Goal: Information Seeking & Learning: Learn about a topic

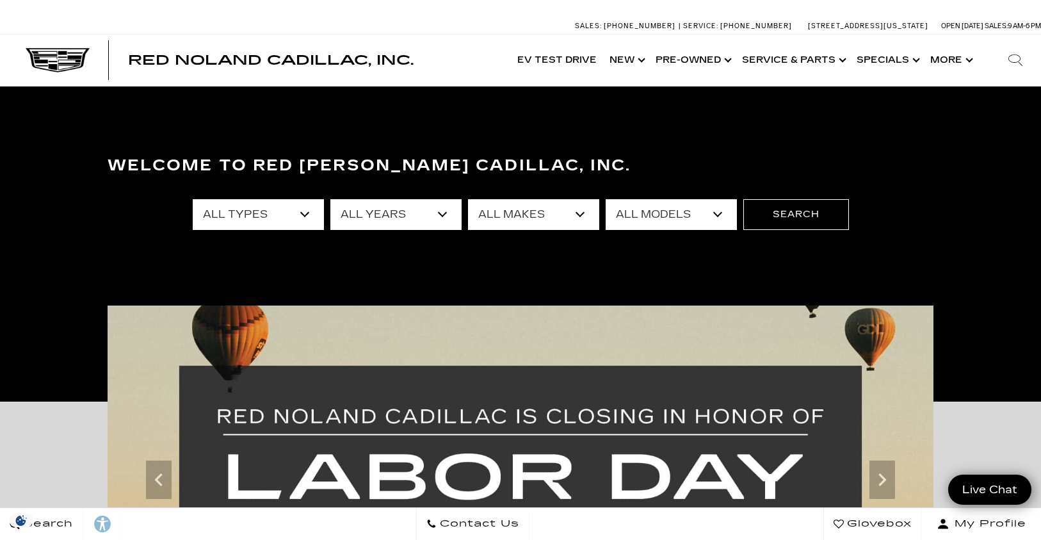
click at [273, 213] on select "All Types New Used Certified Used Demo" at bounding box center [258, 214] width 131 height 31
select select "New"
click at [193, 199] on select "All Types New Used Certified Used Demo" at bounding box center [258, 214] width 131 height 31
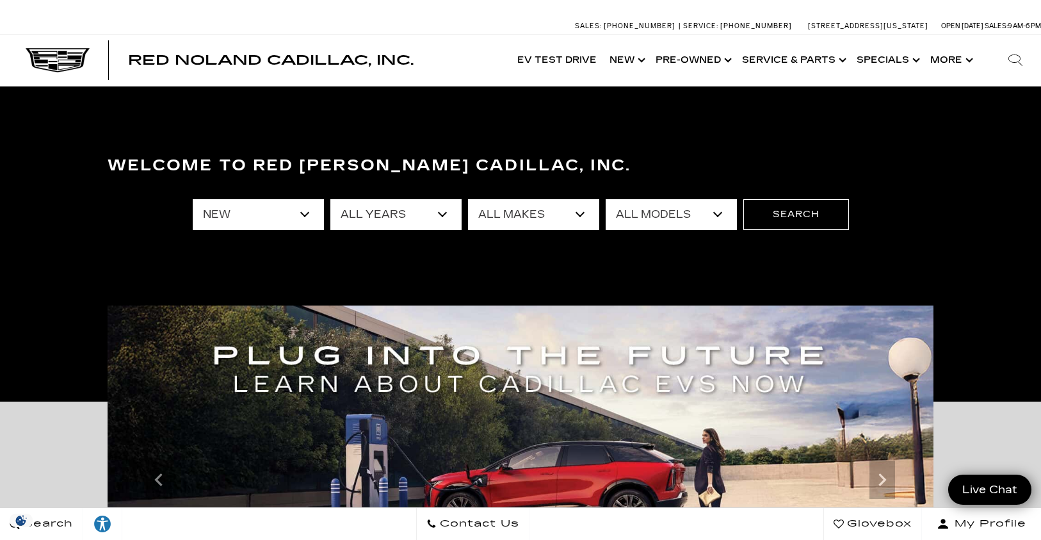
click at [354, 209] on select "All Years 2026 2025 2024" at bounding box center [395, 214] width 131 height 31
select select "2026"
click at [330, 199] on select "All Years 2026 2025 2024" at bounding box center [395, 214] width 131 height 31
click at [538, 223] on select "All Makes Cadillac" at bounding box center [533, 214] width 131 height 31
select select "Cadillac"
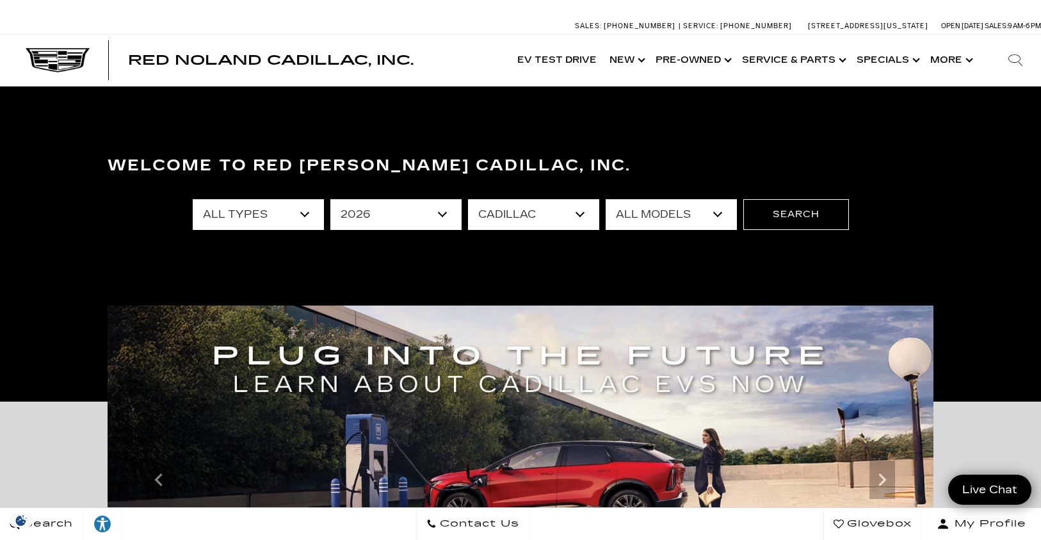
click at [468, 199] on select "All Makes Cadillac" at bounding box center [533, 214] width 131 height 31
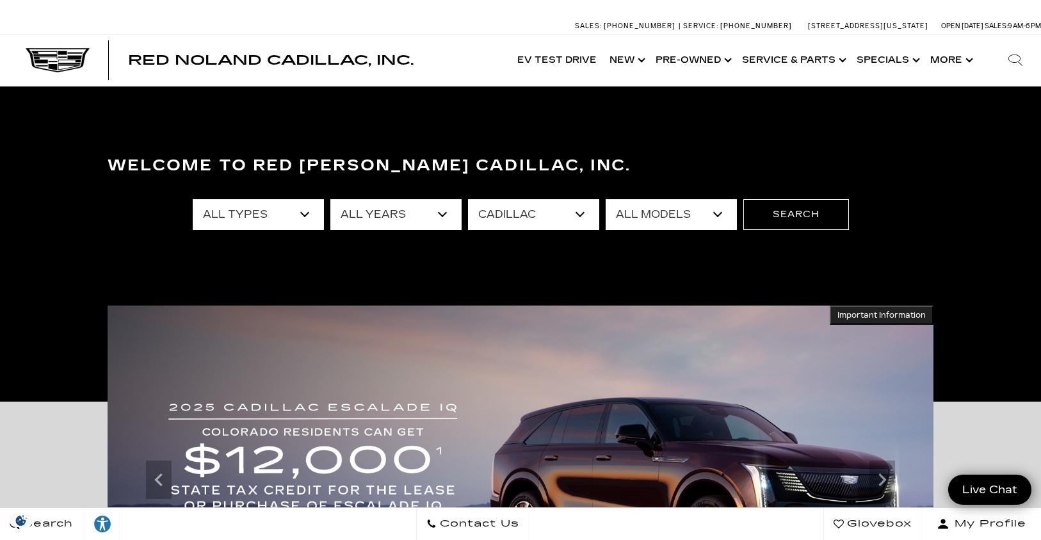
click at [701, 216] on select "All Models ESCALADE IQ ESCALADE IQL LYRIQ VISTIQ" at bounding box center [671, 214] width 131 height 31
select select "LYRIQ"
click at [606, 199] on select "All Models ESCALADE IQ ESCALADE IQL LYRIQ VISTIQ" at bounding box center [671, 214] width 131 height 31
click at [808, 210] on button "Search" at bounding box center [796, 214] width 106 height 31
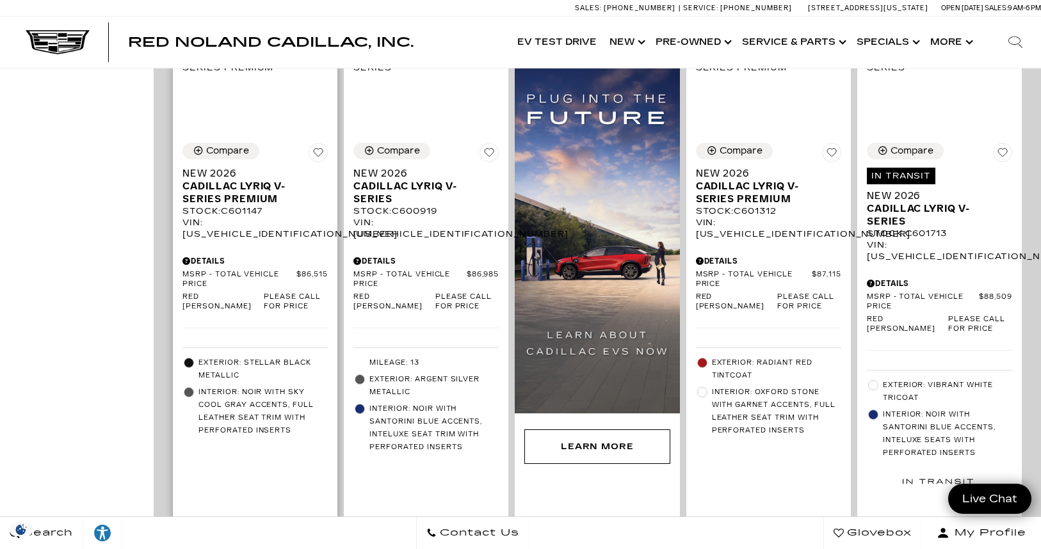
scroll to position [960, 0]
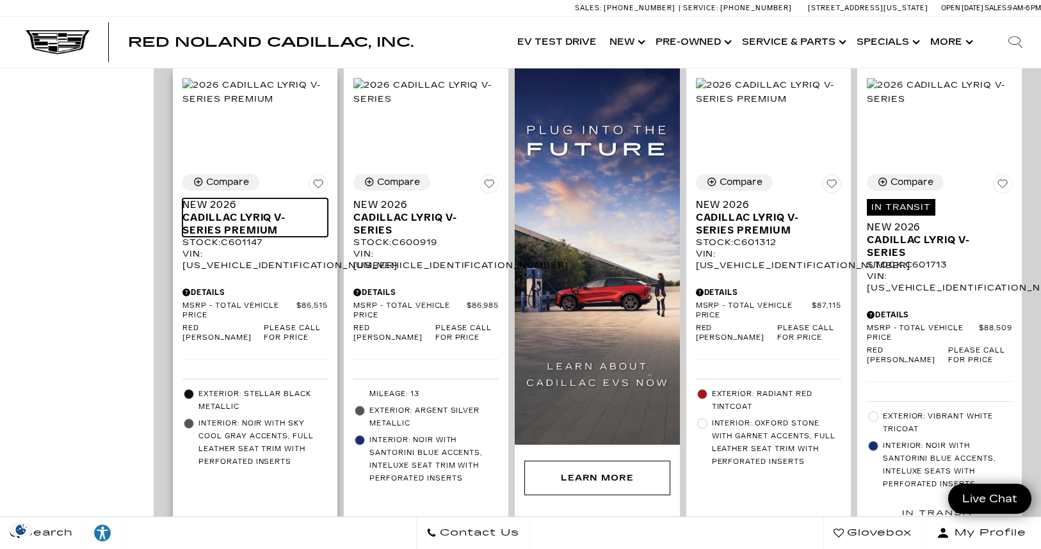
click at [232, 211] on span "Cadillac LYRIQ V-Series Premium" at bounding box center [250, 224] width 136 height 26
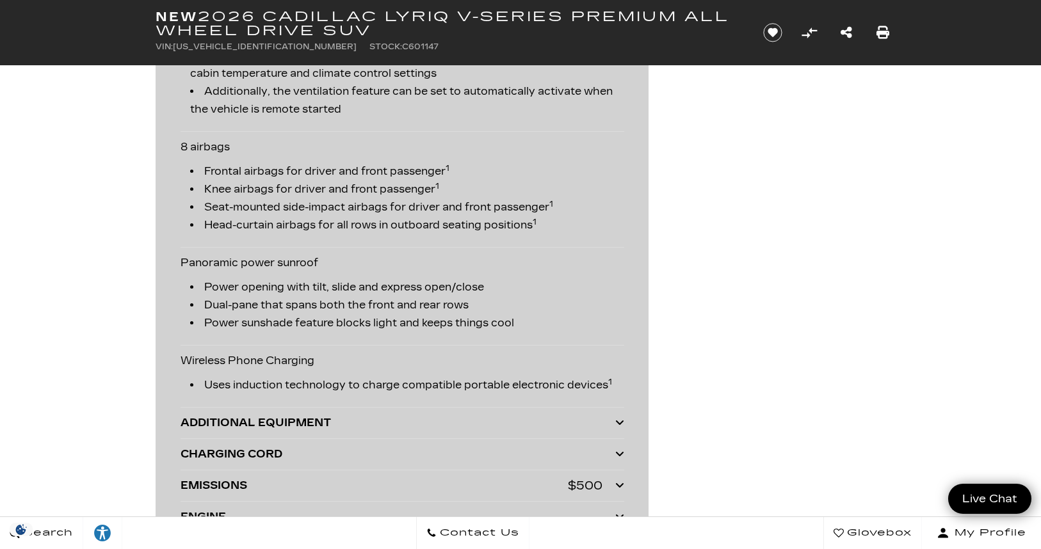
scroll to position [2774, 0]
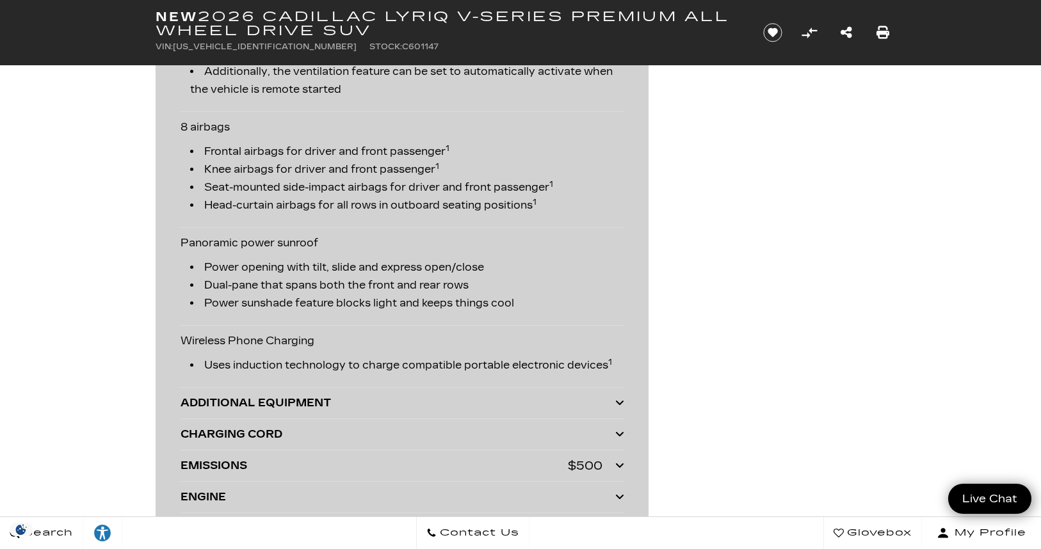
click at [460, 399] on div "ADDITIONAL EQUIPMENT" at bounding box center [398, 403] width 435 height 18
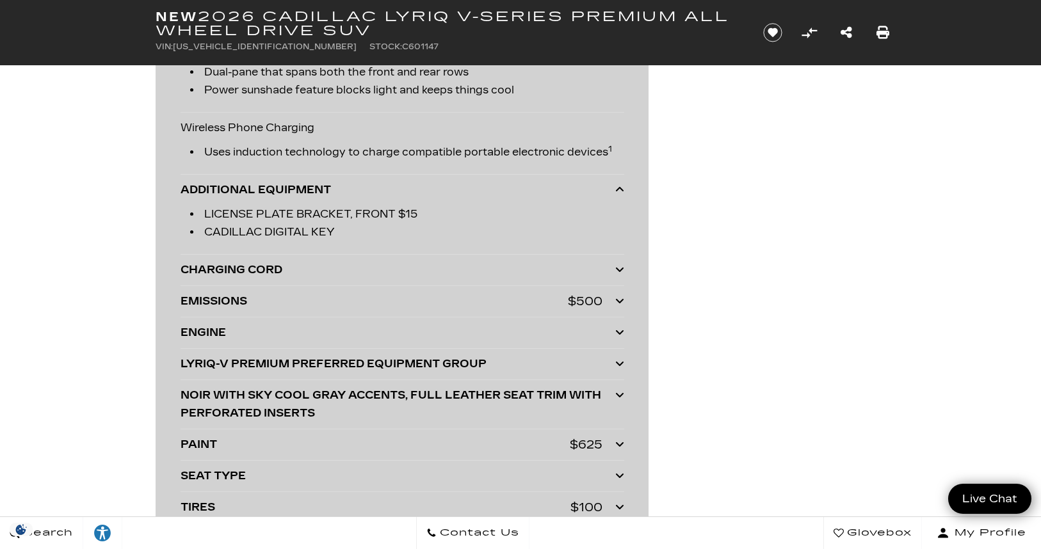
scroll to position [2988, 0]
click at [388, 368] on div "LYRIQ-V PREMIUM PREFERRED EQUIPMENT GROUP" at bounding box center [398, 364] width 435 height 18
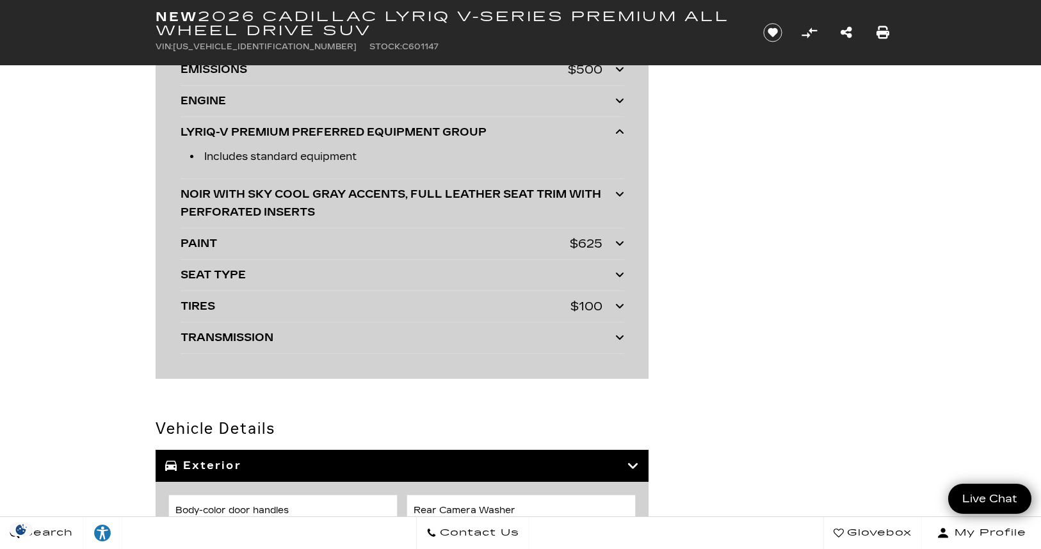
scroll to position [3201, 0]
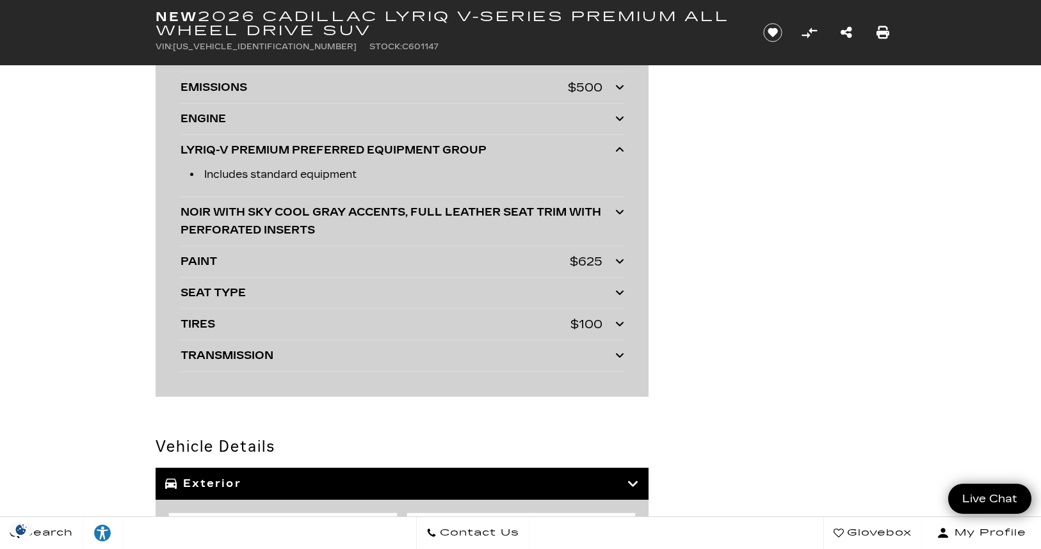
click at [295, 213] on div "NOIR WITH SKY COOL GRAY ACCENTS, FULL LEATHER SEAT TRIM WITH PERFORATED INSERTS" at bounding box center [398, 222] width 435 height 36
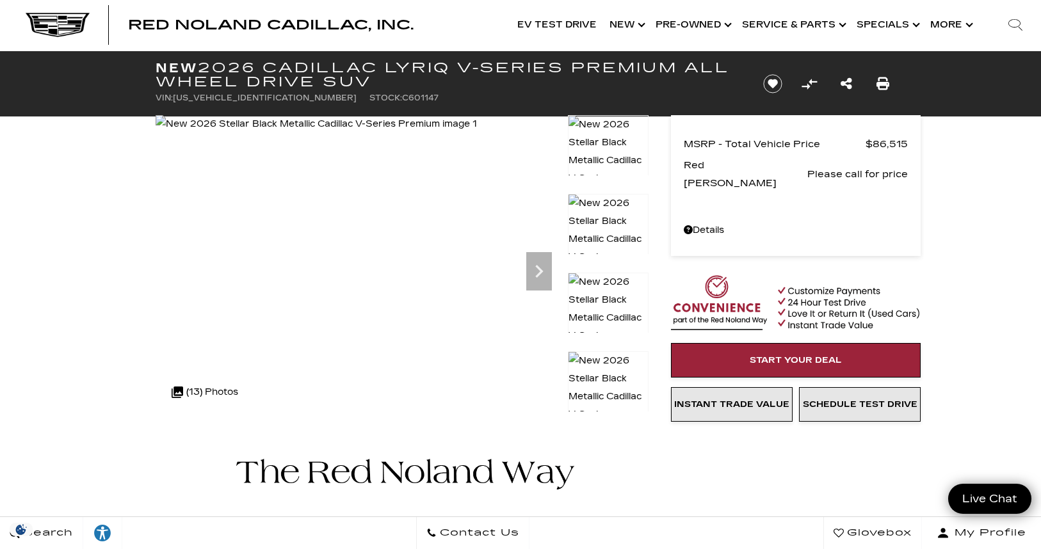
scroll to position [0, 0]
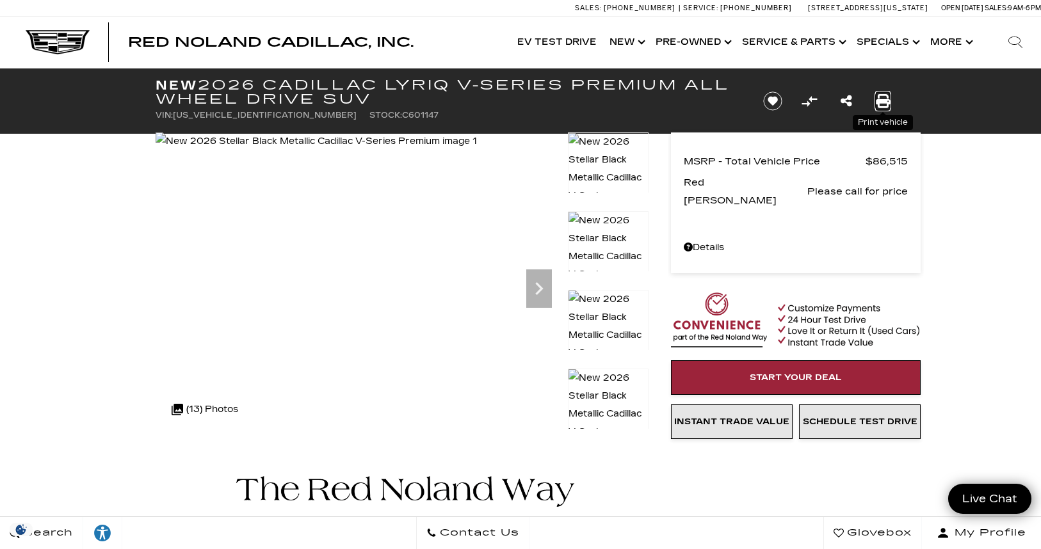
click at [878, 103] on icon "Print this New 2026 Cadillac LYRIQ V-Series Premium All Wheel Drive SUV" at bounding box center [883, 101] width 14 height 14
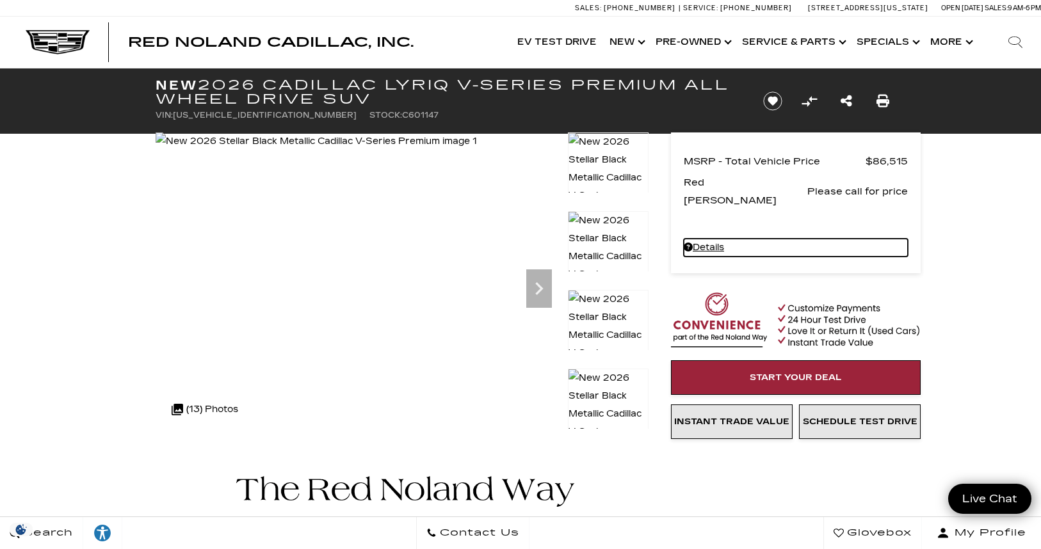
click at [711, 239] on link "Details New 2026 Cadillac LYRIQ V-Series Premium All Wheel Drive SUV" at bounding box center [796, 248] width 224 height 18
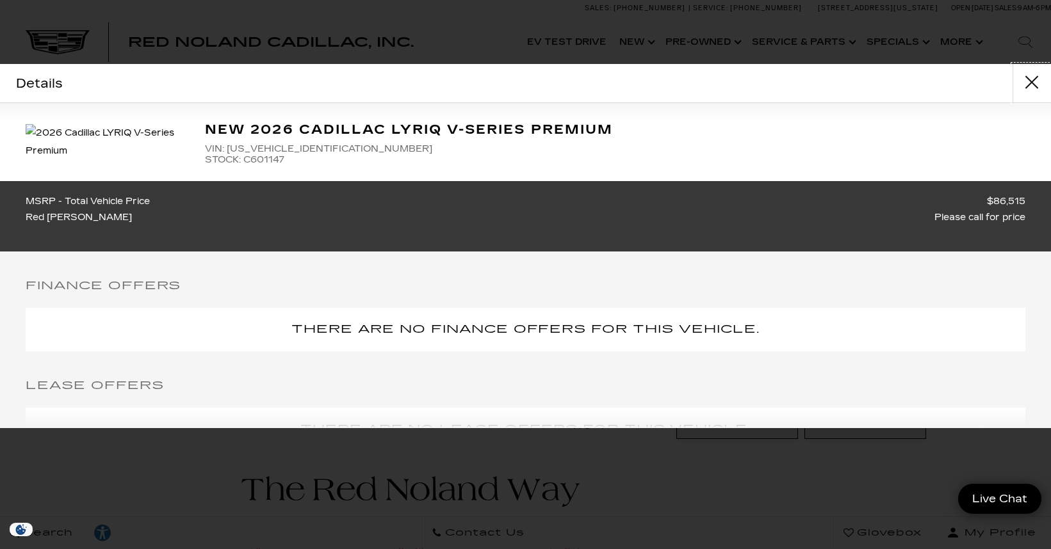
click at [1026, 82] on button "close" at bounding box center [1031, 83] width 38 height 38
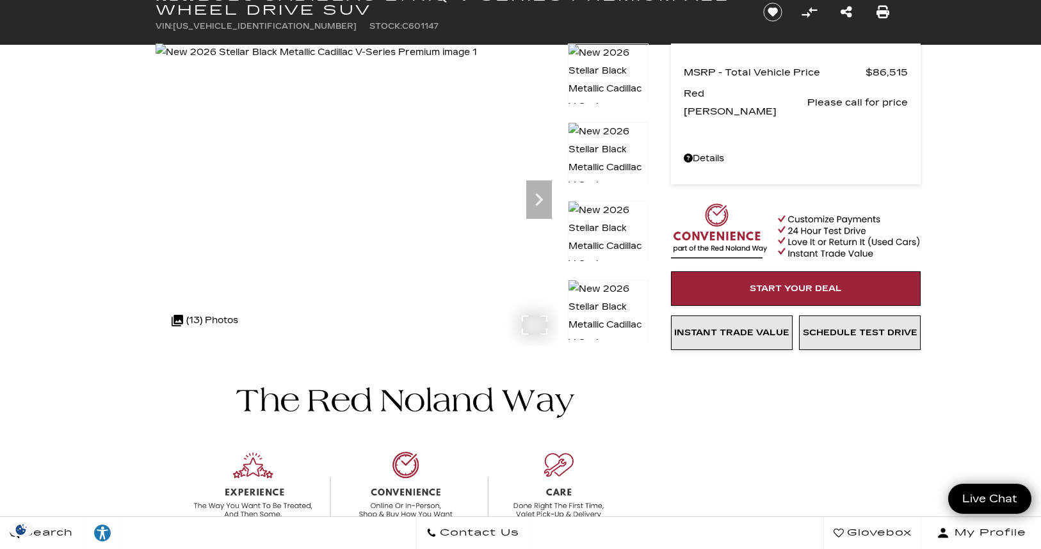
scroll to position [107, 0]
